Goal: Task Accomplishment & Management: Manage account settings

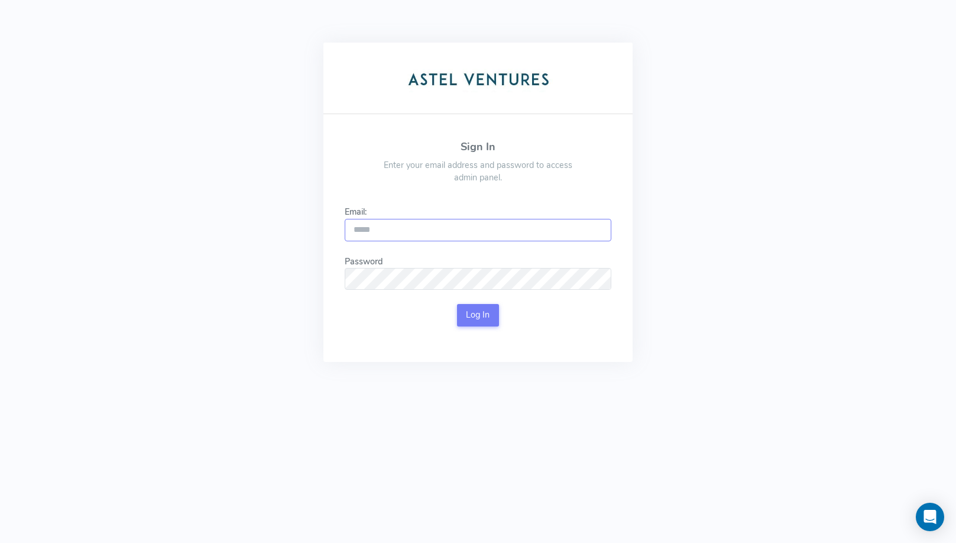
click at [431, 229] on input "Email:" at bounding box center [478, 230] width 267 height 22
